Goal: Check status: Check status

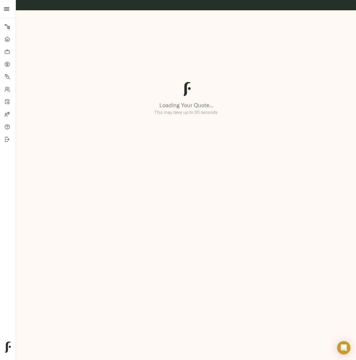
click at [112, 268] on div "Pipeline Dashboard Portfolio Quotes Search Users Activity Account Help Sign Out…" at bounding box center [178, 180] width 356 height 360
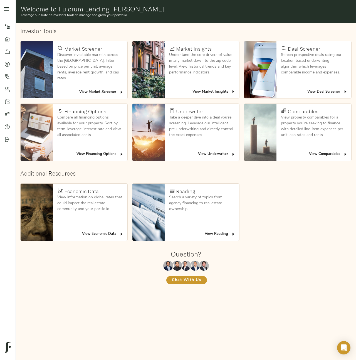
click at [322, 92] on span "View Deal Screener" at bounding box center [327, 92] width 40 height 6
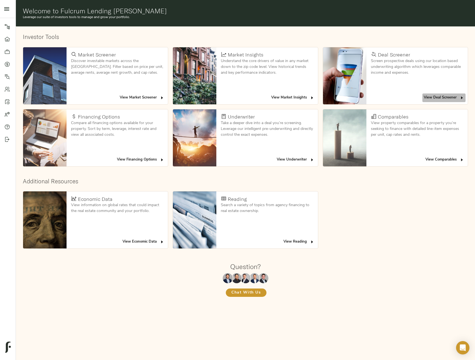
click at [356, 99] on span "View Deal Screener" at bounding box center [443, 98] width 40 height 6
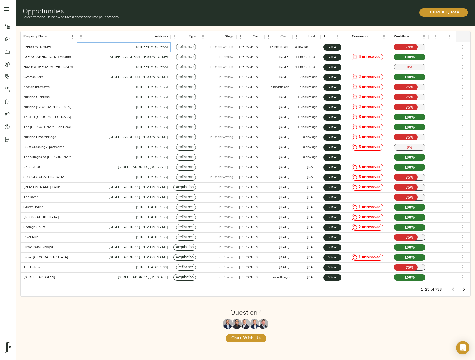
click at [136, 47] on link "850 N Azusa Ave, Azusa, CA 91702, USA" at bounding box center [152, 46] width 32 height 3
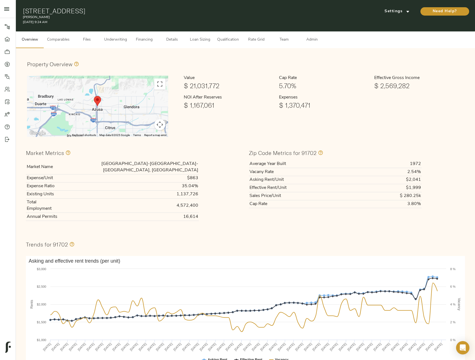
click at [158, 45] on button "Financing" at bounding box center [144, 39] width 28 height 17
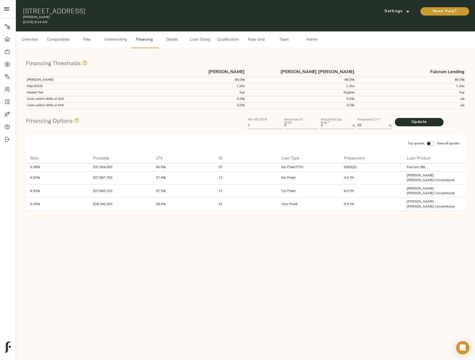
click at [87, 44] on button "Files" at bounding box center [87, 39] width 28 height 17
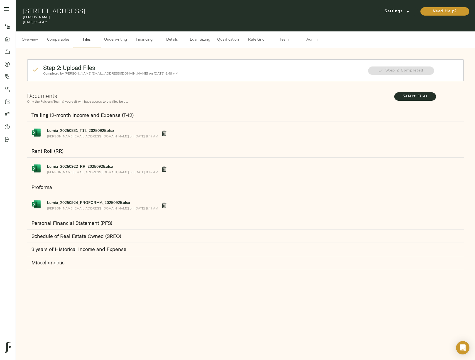
click at [92, 171] on p "justin@fulcrumlendingcorp.com on September 26, 2025 8:47 AM" at bounding box center [102, 172] width 111 height 5
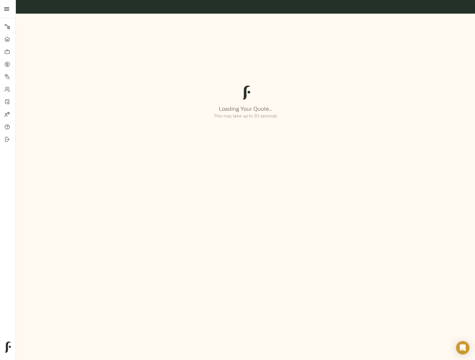
click at [6, 36] on link "Dashboard" at bounding box center [8, 39] width 16 height 13
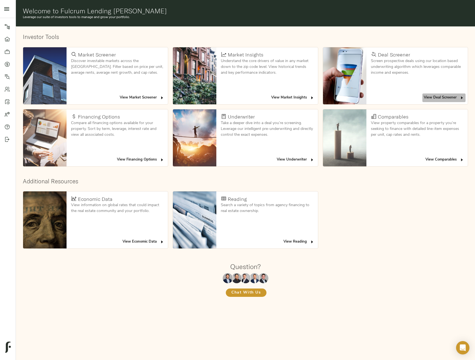
click at [452, 99] on span "View Deal Screener" at bounding box center [443, 98] width 40 height 6
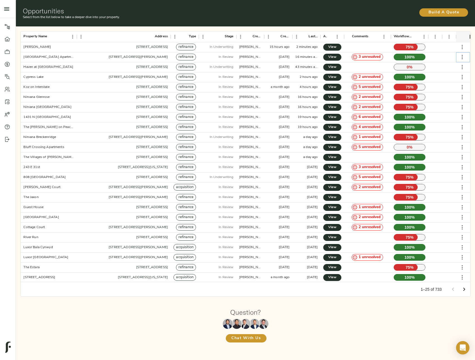
click at [463, 59] on icon "button" at bounding box center [461, 57] width 7 height 7
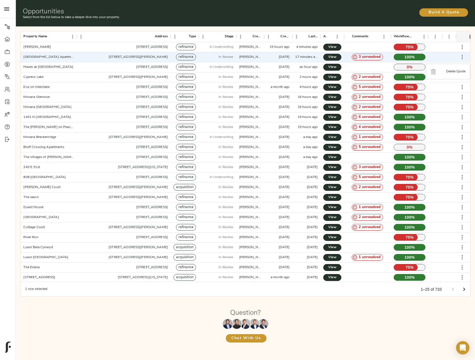
click at [336, 64] on div at bounding box center [237, 180] width 475 height 360
click at [327, 56] on link "View" at bounding box center [332, 57] width 18 height 7
